Goal: Task Accomplishment & Management: Manage account settings

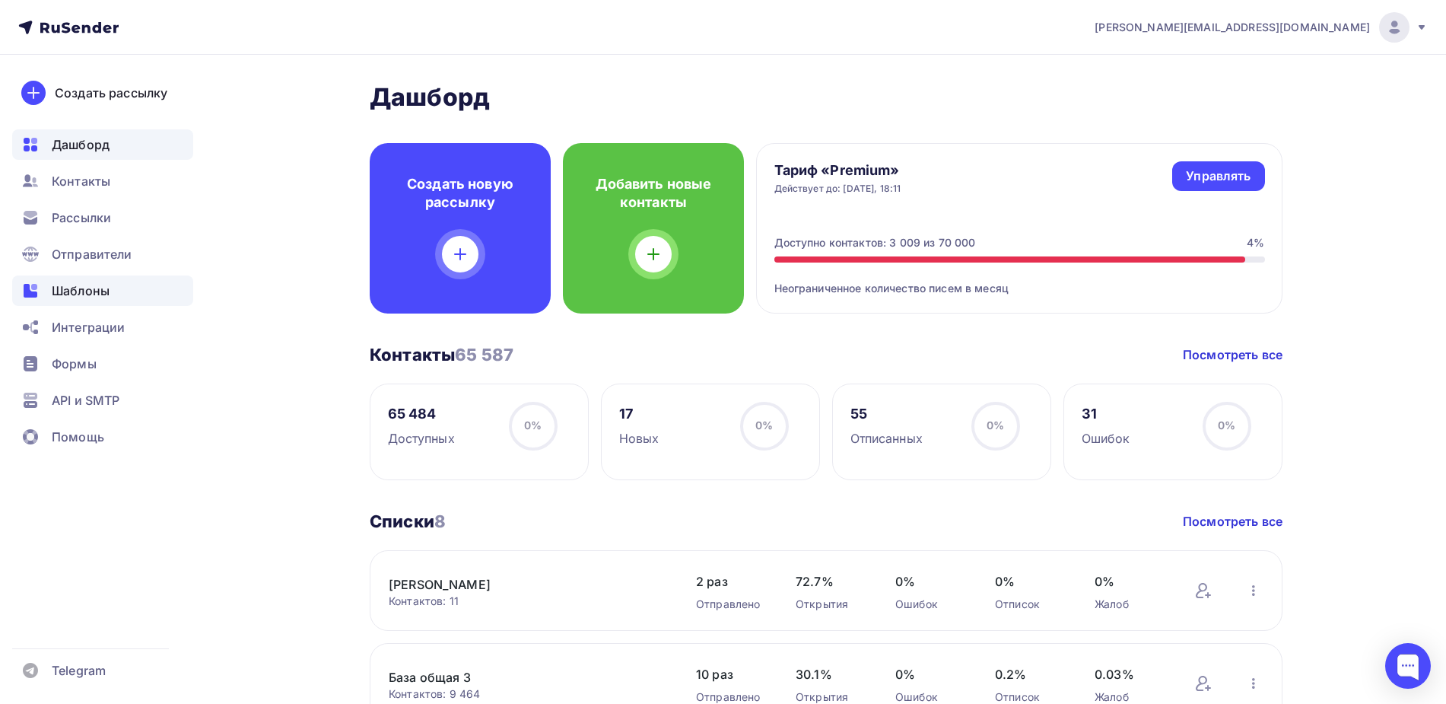
click at [82, 285] on span "Шаблоны" at bounding box center [81, 291] width 58 height 18
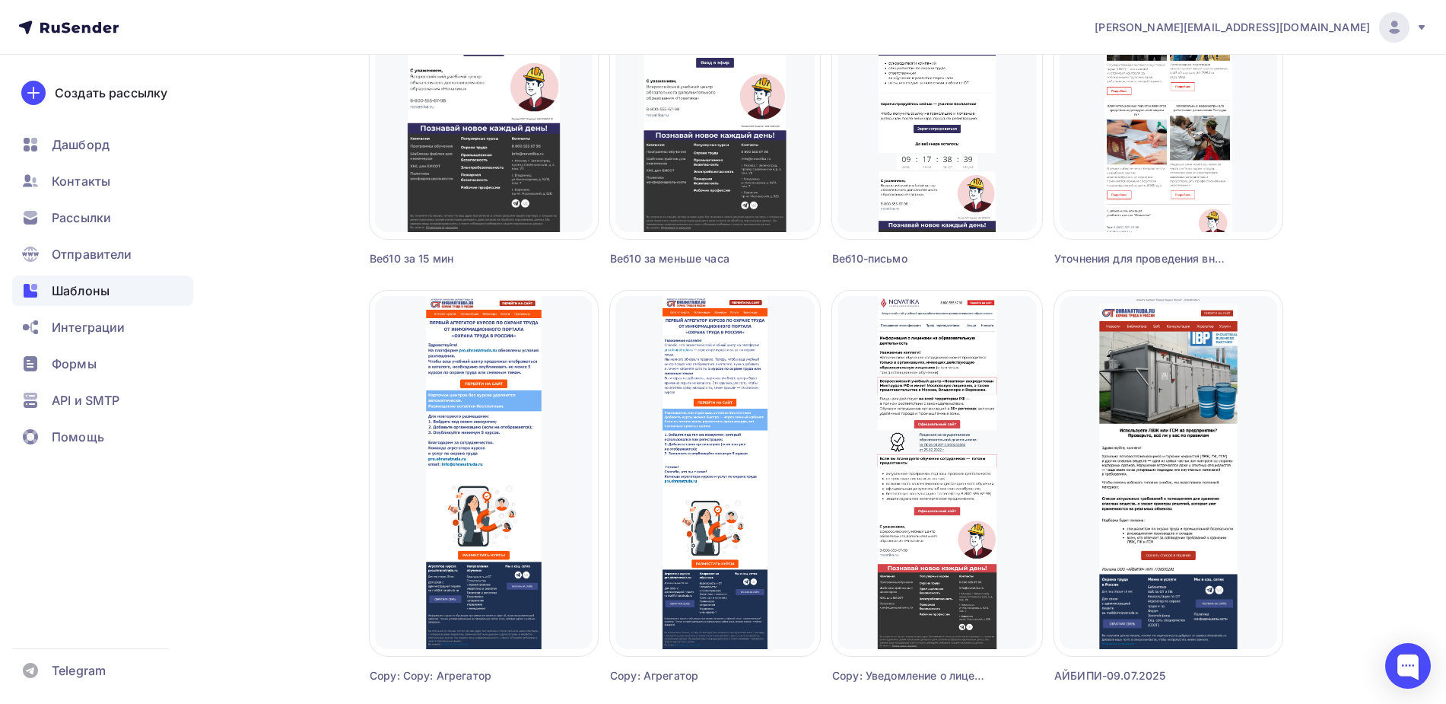
scroll to position [761, 0]
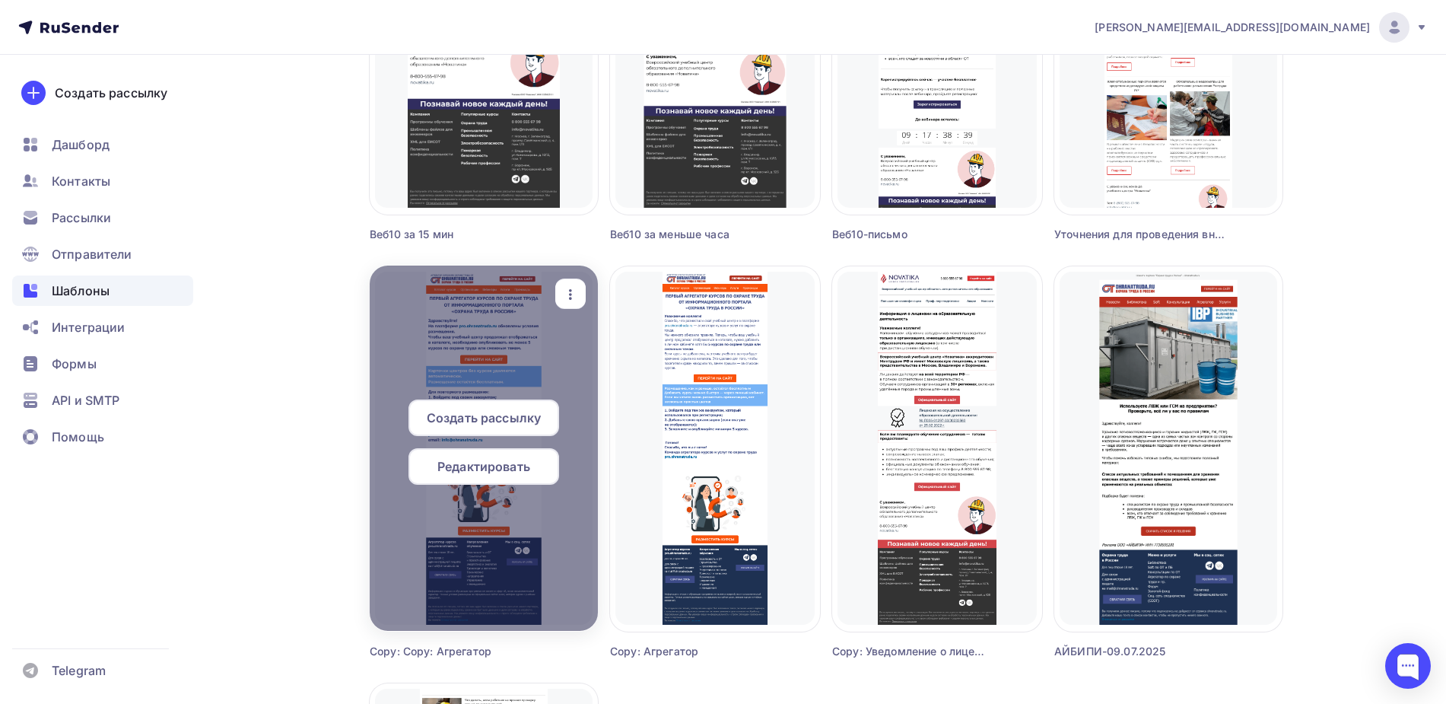
click at [569, 293] on icon "button" at bounding box center [571, 294] width 18 height 18
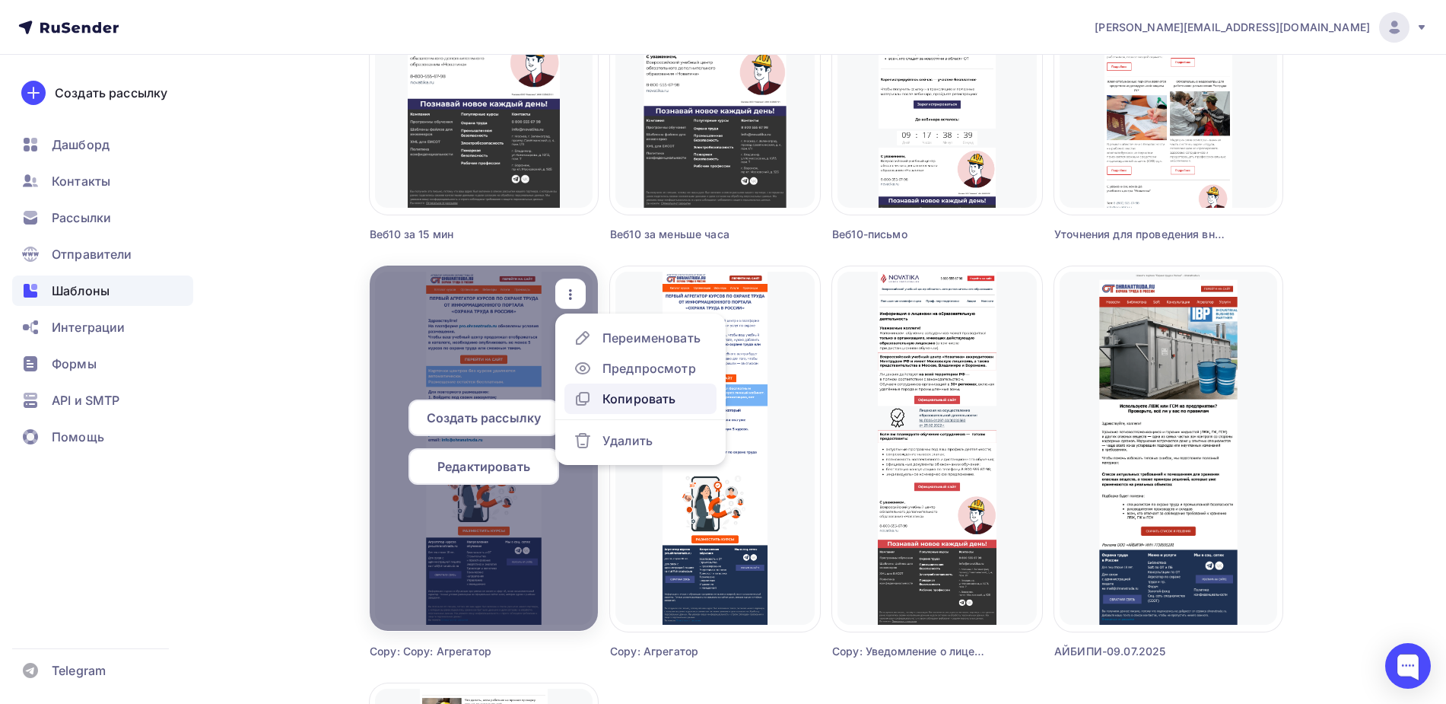
click at [619, 399] on div "Копировать" at bounding box center [639, 399] width 73 height 18
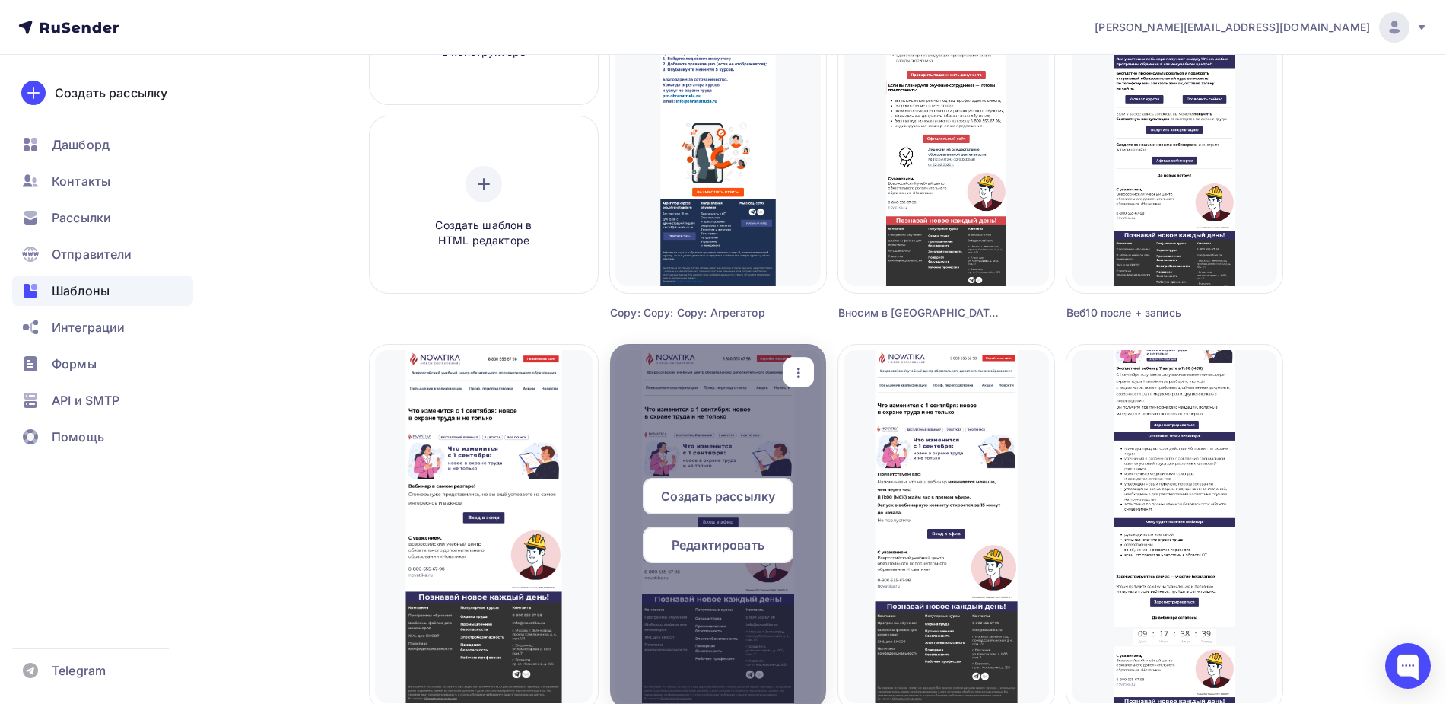
scroll to position [0, 0]
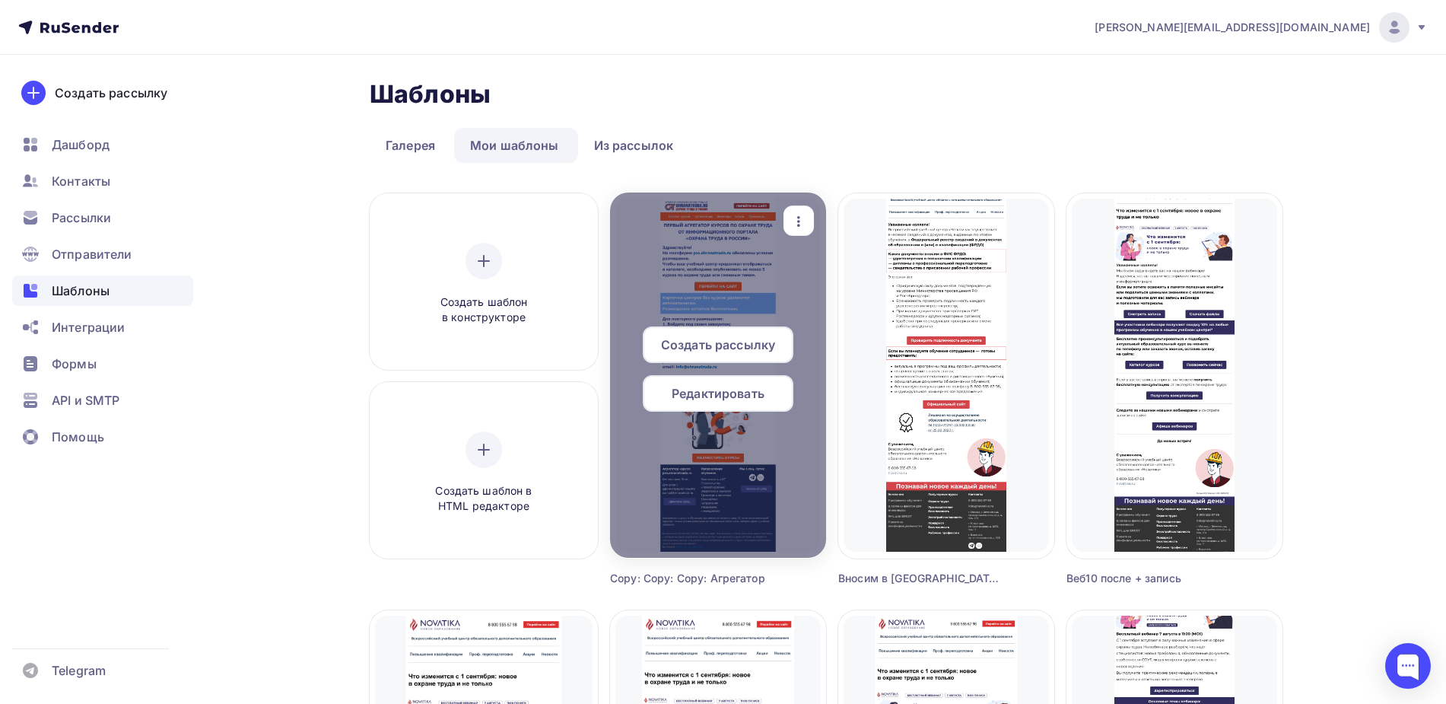
click at [804, 226] on icon "button" at bounding box center [799, 221] width 18 height 18
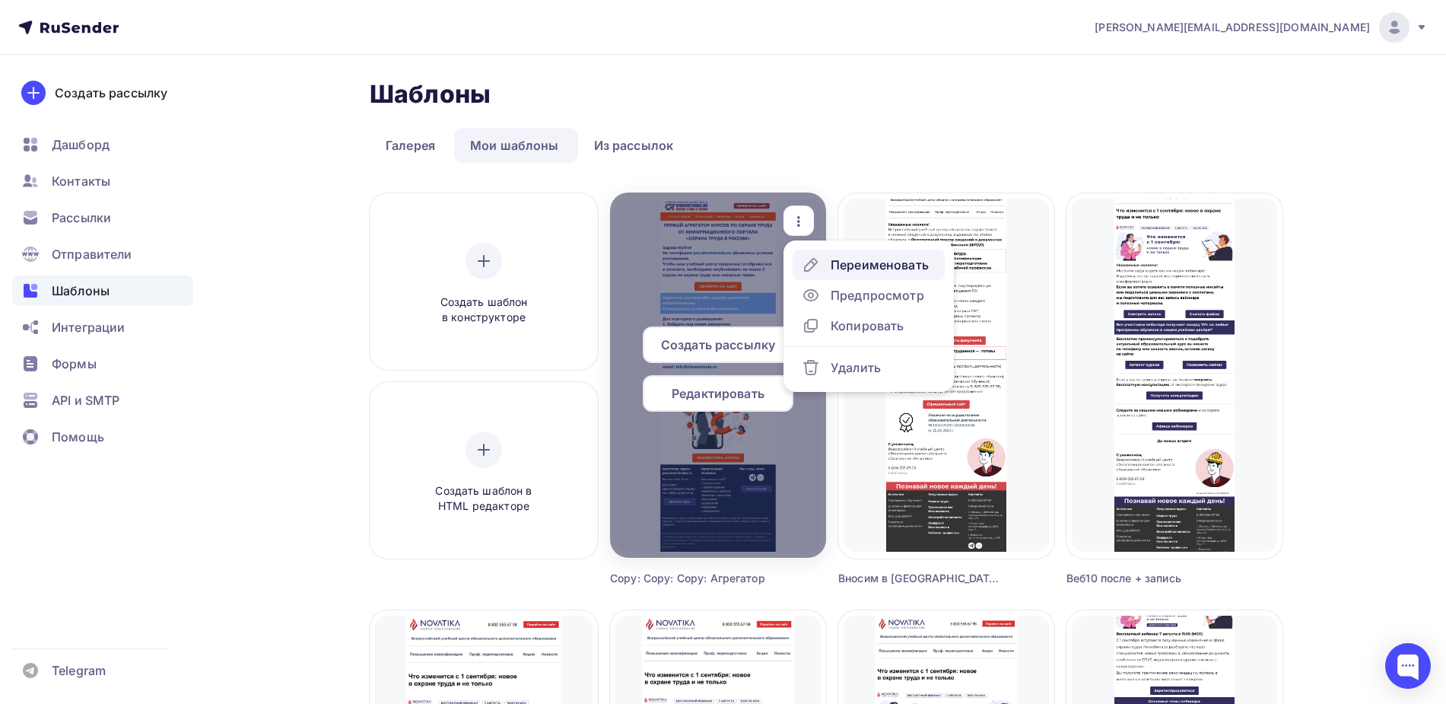
click at [847, 262] on div "Переименовать" at bounding box center [880, 265] width 98 height 18
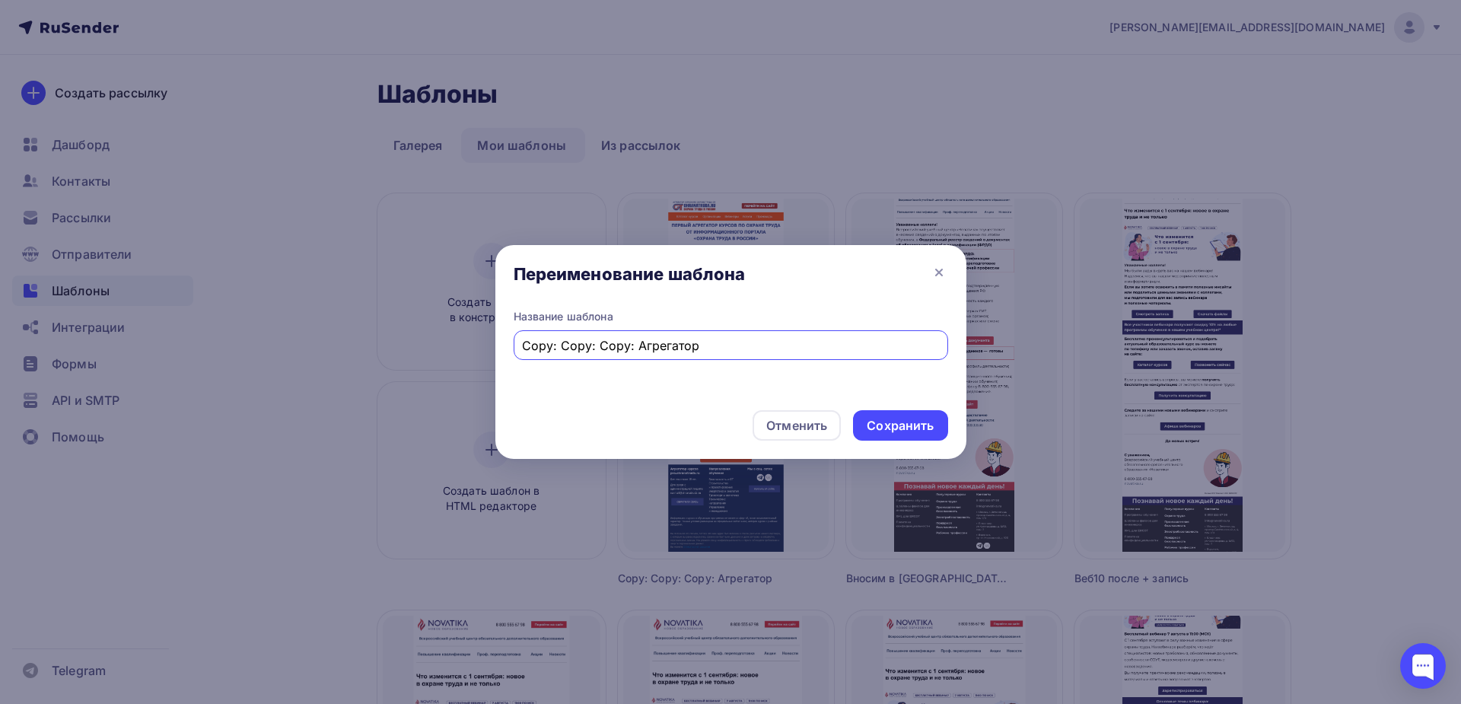
drag, startPoint x: 634, startPoint y: 345, endPoint x: 521, endPoint y: 345, distance: 112.6
click at [521, 345] on div "Copy: Copy: Copy: Агрегатор" at bounding box center [731, 345] width 434 height 30
type input "Агрегатор инфоповод 1"
click at [899, 422] on div "Сохранить" at bounding box center [900, 425] width 67 height 17
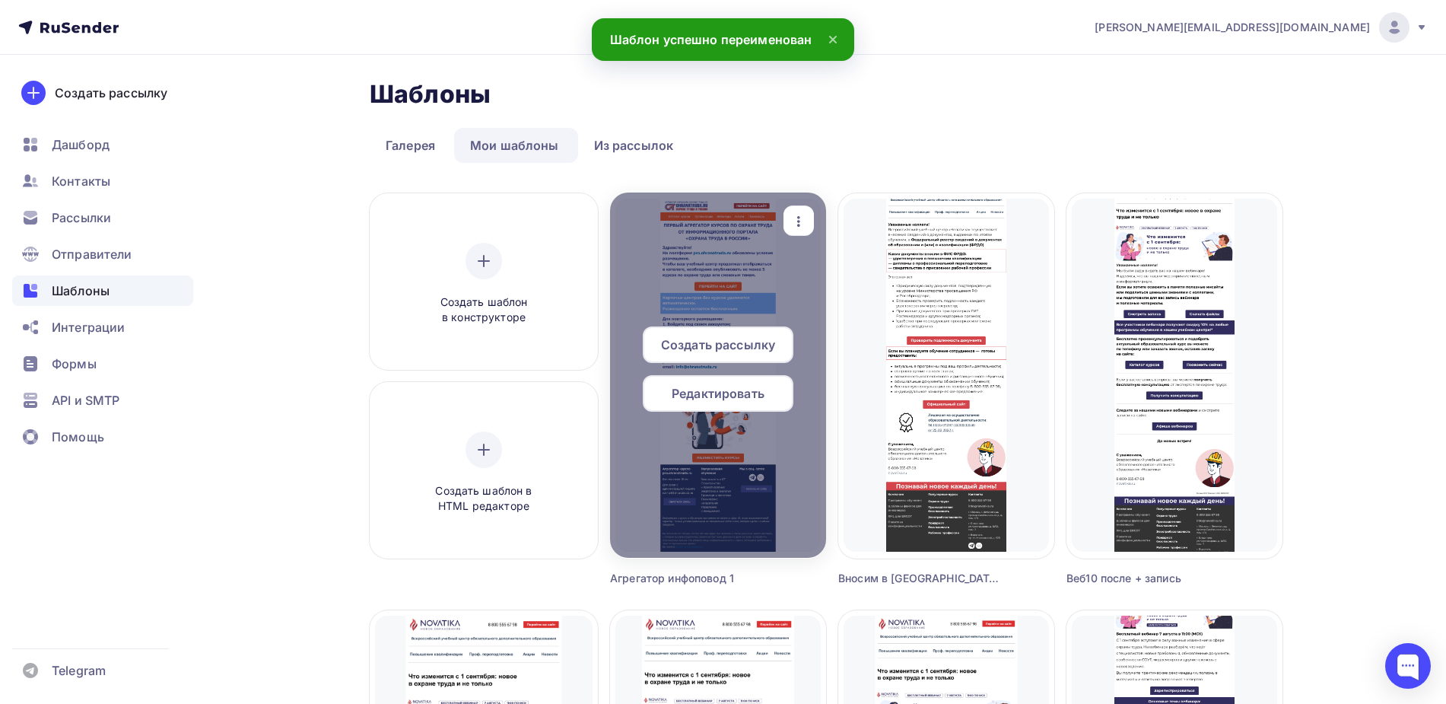
click at [737, 397] on span "Редактировать" at bounding box center [718, 393] width 93 height 18
